Goal: Transaction & Acquisition: Download file/media

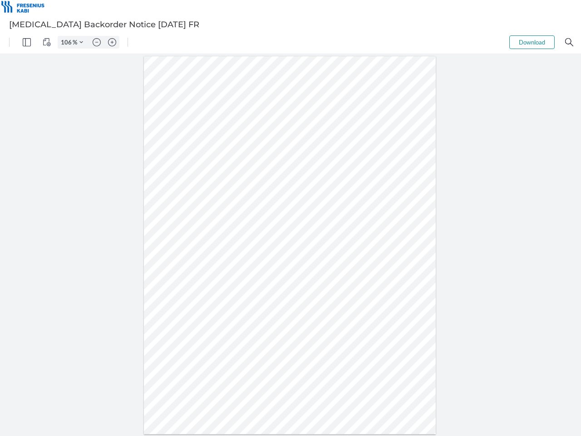
click at [27, 42] on img "Panel" at bounding box center [27, 42] width 8 height 8
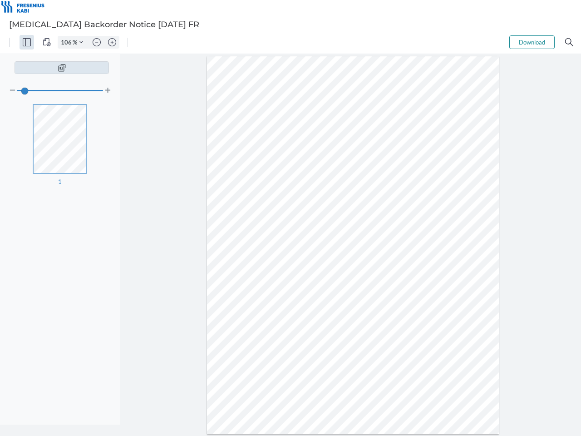
click at [47, 42] on img "View Controls" at bounding box center [47, 42] width 8 height 8
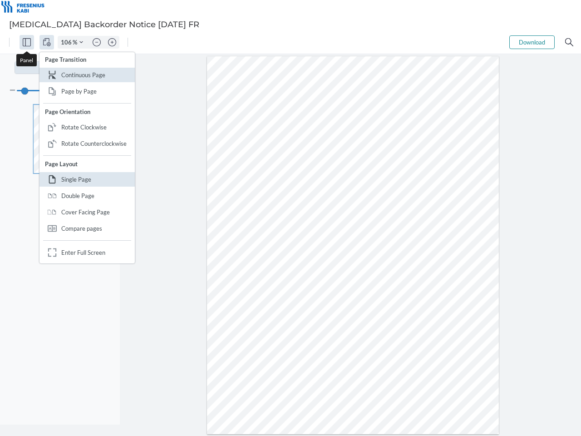
click at [68, 42] on input "106" at bounding box center [65, 42] width 15 height 8
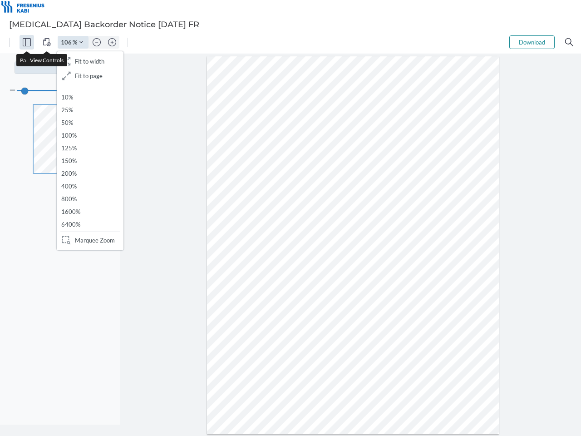
click at [81, 42] on img "Zoom Controls" at bounding box center [81, 42] width 4 height 4
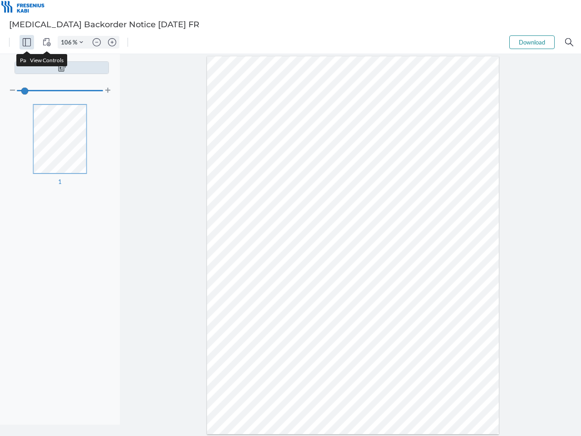
click at [97, 42] on img "Zoom out" at bounding box center [97, 42] width 8 height 8
click at [112, 42] on img "Zoom in" at bounding box center [112, 42] width 8 height 8
type input "106"
click at [532, 42] on button "Download" at bounding box center [531, 42] width 45 height 14
click at [569, 42] on img "Search" at bounding box center [569, 42] width 8 height 8
